Goal: Task Accomplishment & Management: Complete application form

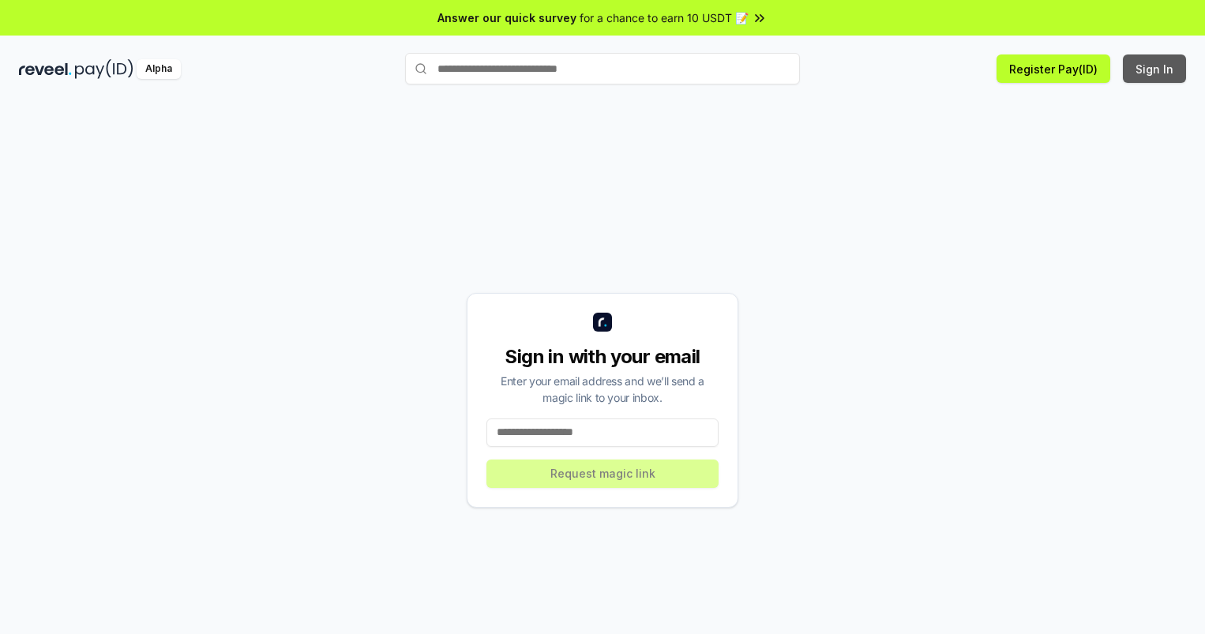
click at [1155, 69] on button "Sign In" at bounding box center [1154, 68] width 63 height 28
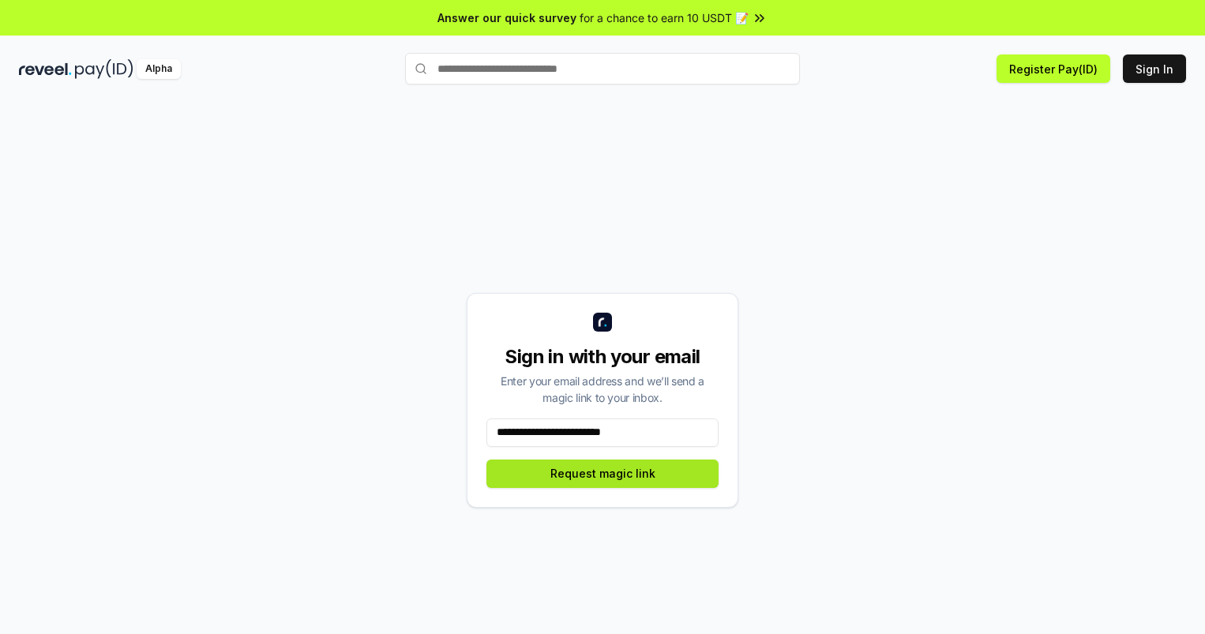
type input "**********"
click at [603, 473] on button "Request magic link" at bounding box center [602, 474] width 232 height 28
